Goal: Information Seeking & Learning: Find specific fact

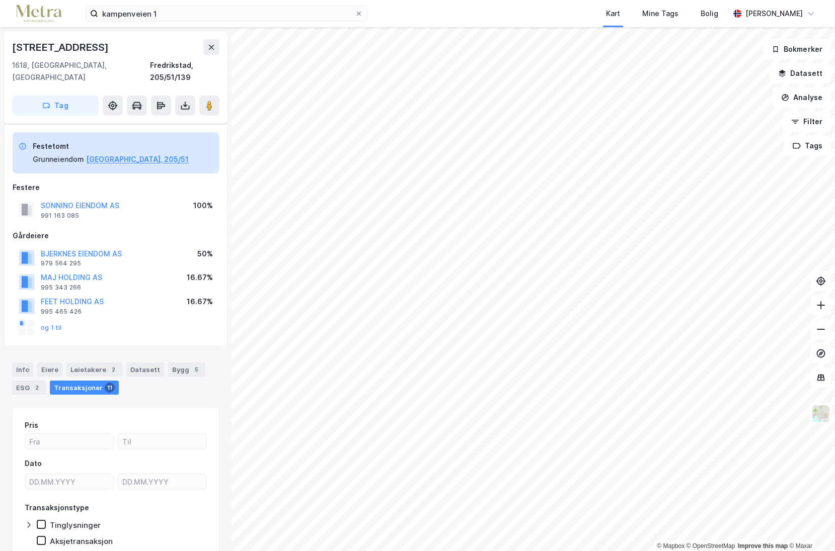
scroll to position [5, 0]
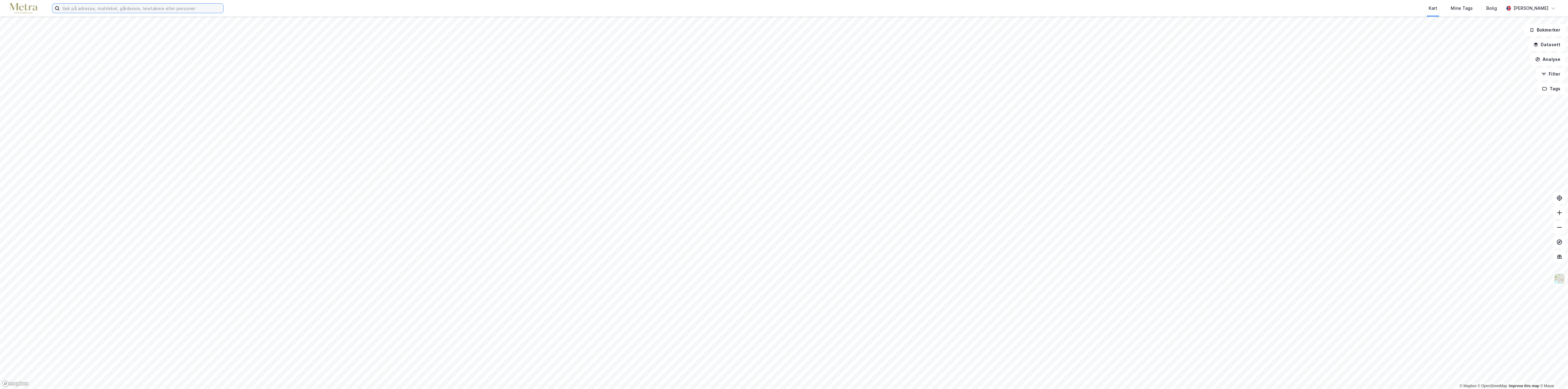
click at [129, 5] on input at bounding box center [141, 8] width 164 height 9
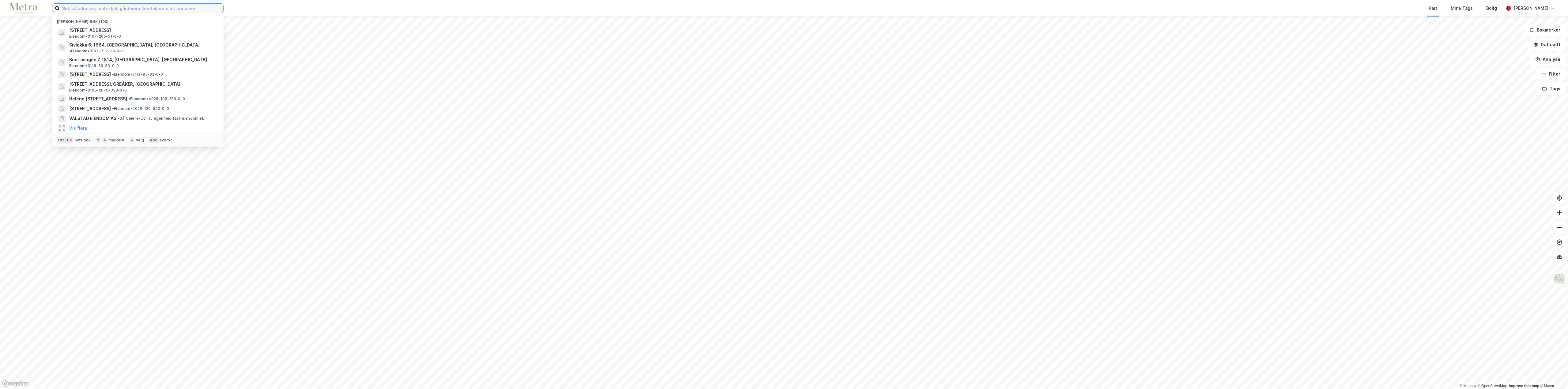
click at [129, 5] on input at bounding box center [141, 8] width 164 height 9
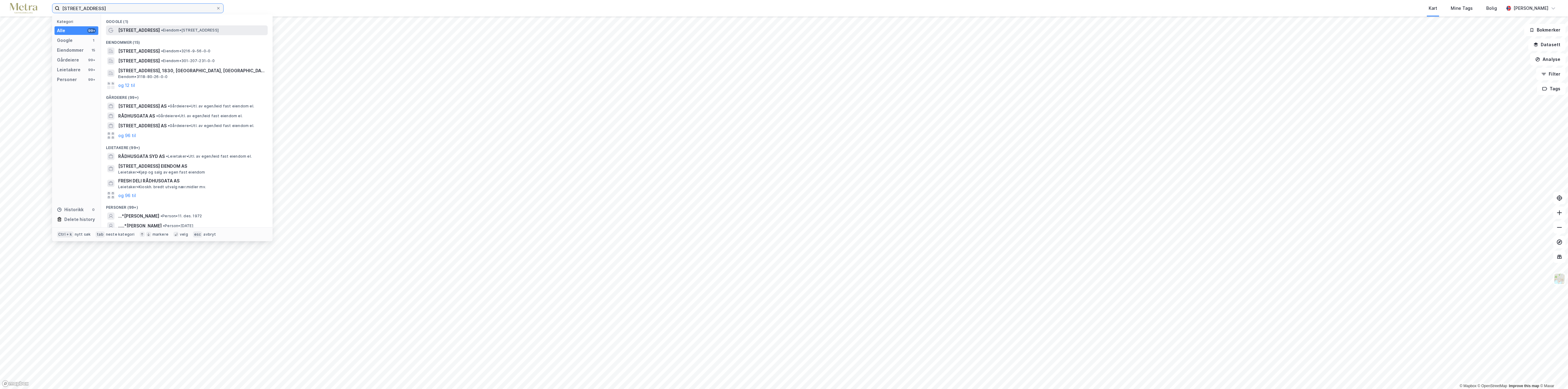
type input "[STREET_ADDRESS]"
click at [179, 30] on span "• Eiendom • [STREET_ADDRESS]" at bounding box center [190, 30] width 58 height 5
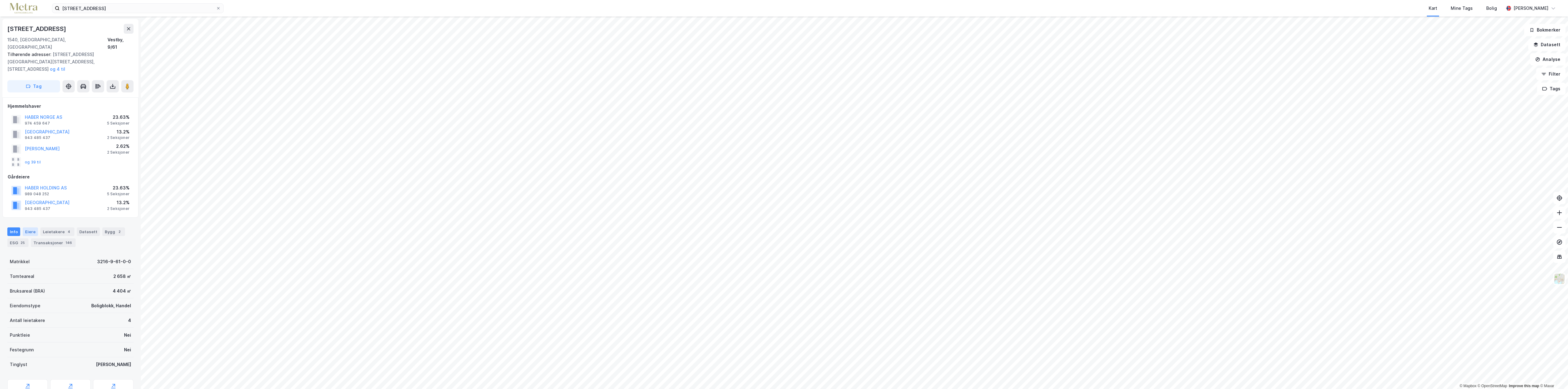
click at [29, 191] on div "Eiere" at bounding box center [30, 232] width 15 height 9
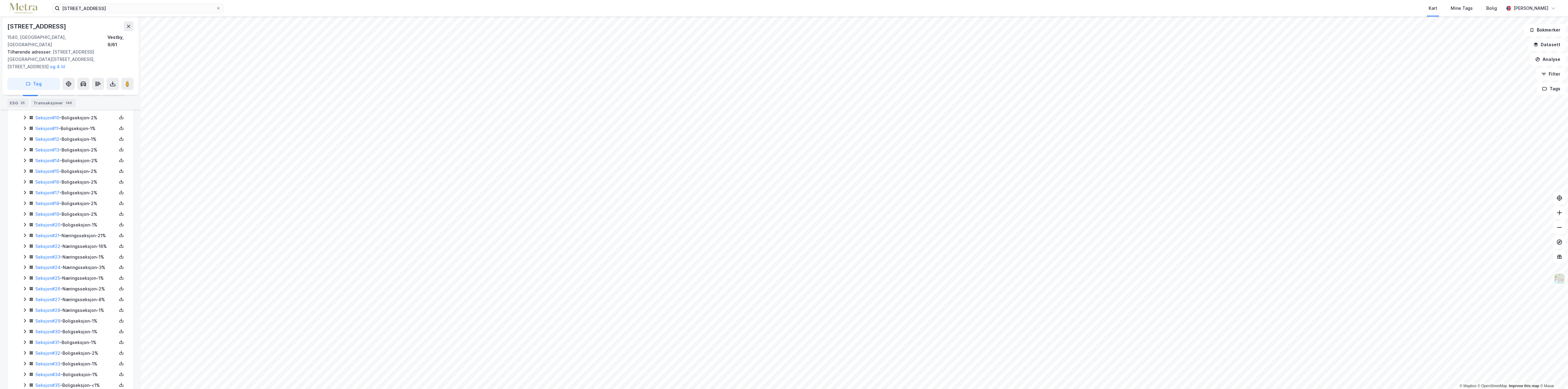
scroll to position [276, 0]
click at [119, 191] on icon at bounding box center [121, 233] width 5 height 5
click at [77, 191] on div "Grunnbok" at bounding box center [85, 215] width 21 height 7
click at [46, 191] on link "Seksjon # 21" at bounding box center [47, 233] width 24 height 5
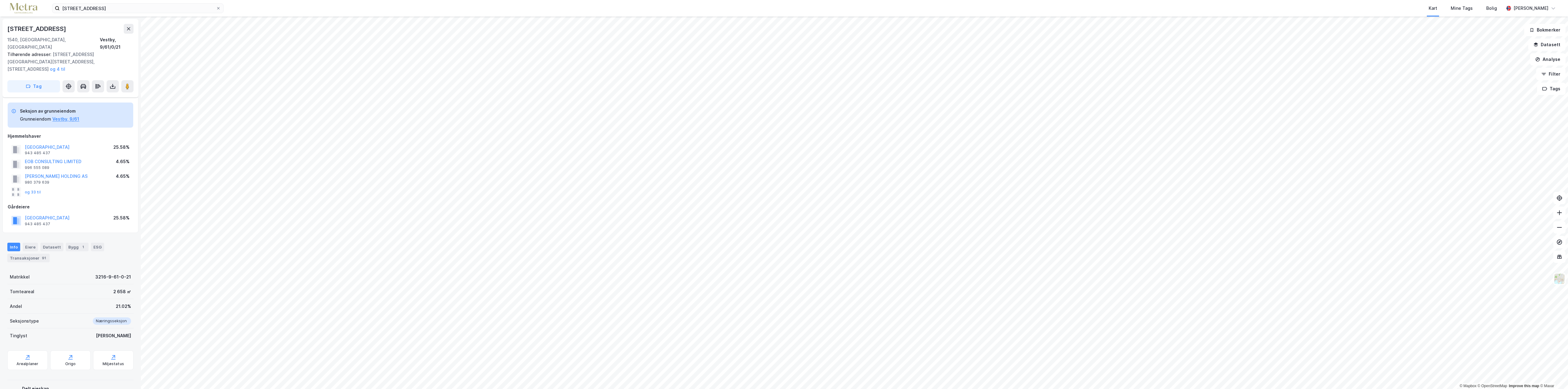
scroll to position [30, 0]
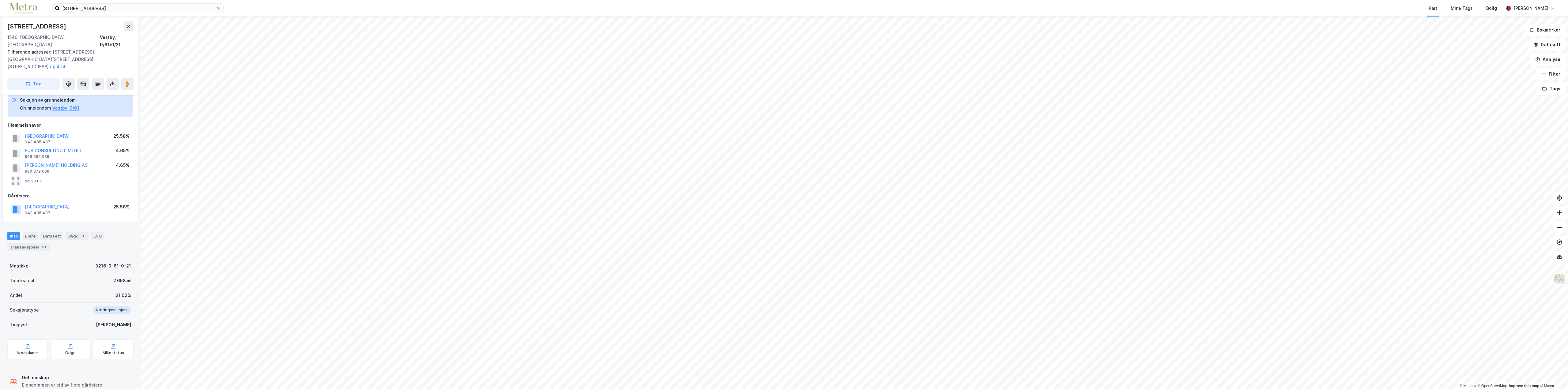
click at [0, 0] on button "og 33 til" at bounding box center [0, 0] width 0 height 0
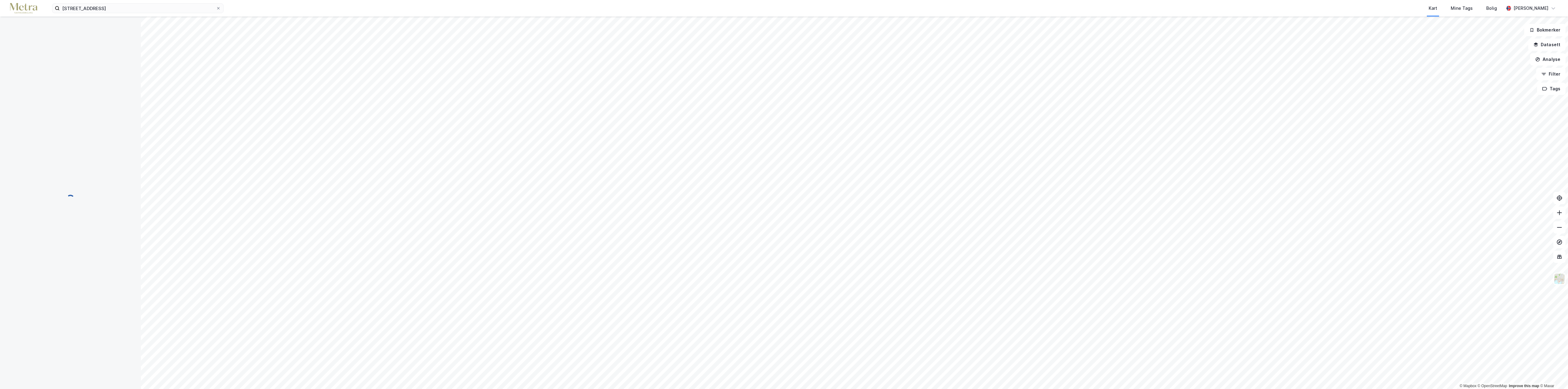
scroll to position [2, 0]
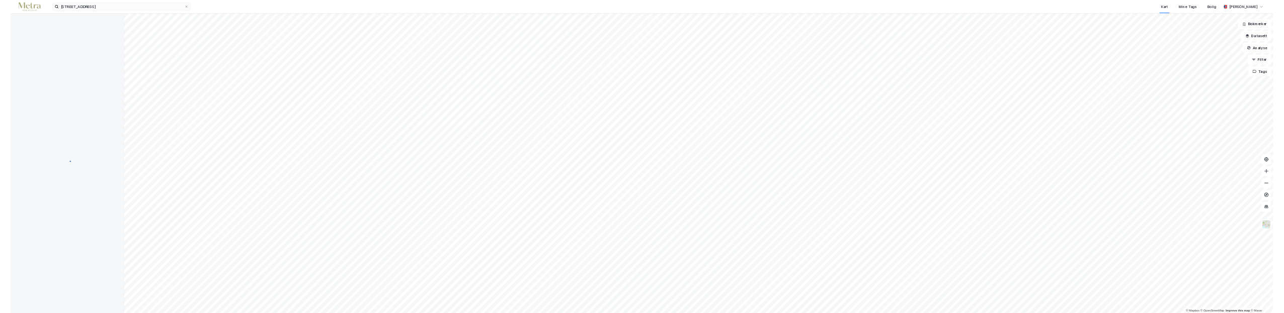
scroll to position [3, 0]
